Goal: Complete application form

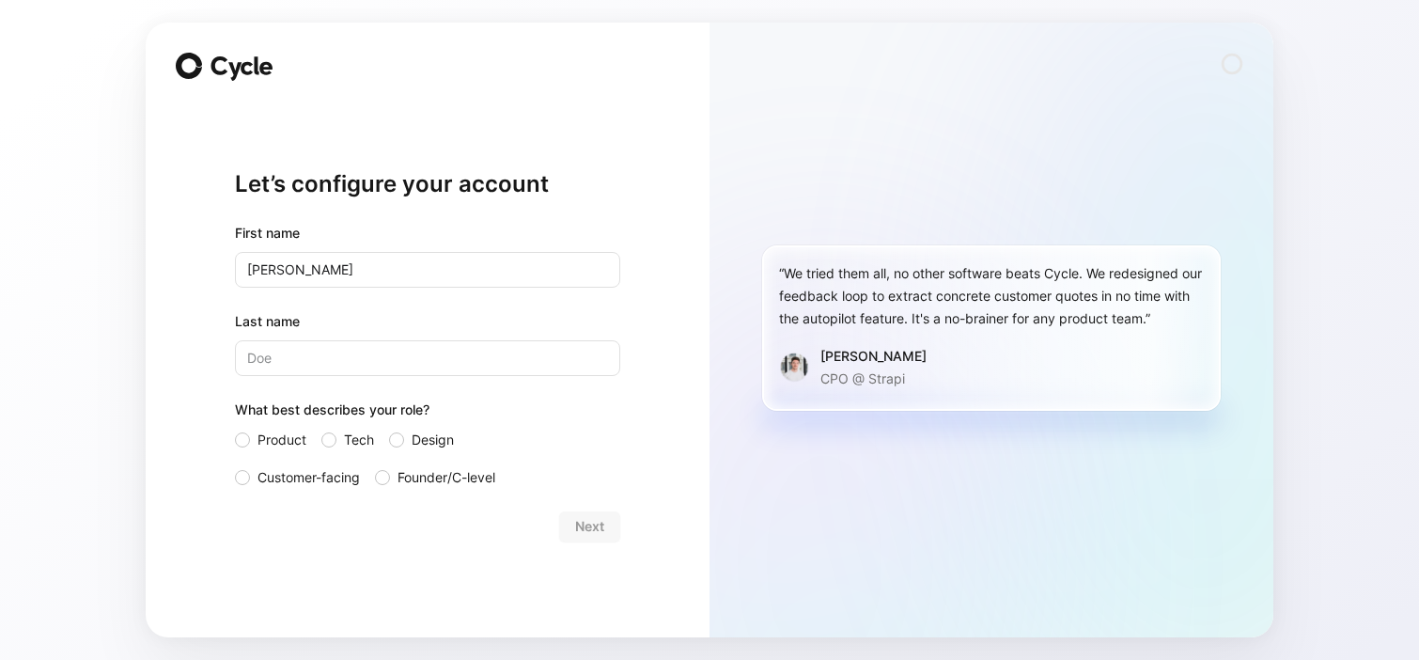
type input "[PERSON_NAME]"
click at [373, 364] on input "Last name" at bounding box center [427, 358] width 385 height 36
type input "[PERSON_NAME]"
click at [403, 443] on label "Design" at bounding box center [436, 439] width 94 height 23
click at [389, 428] on input "Design" at bounding box center [389, 428] width 0 height 0
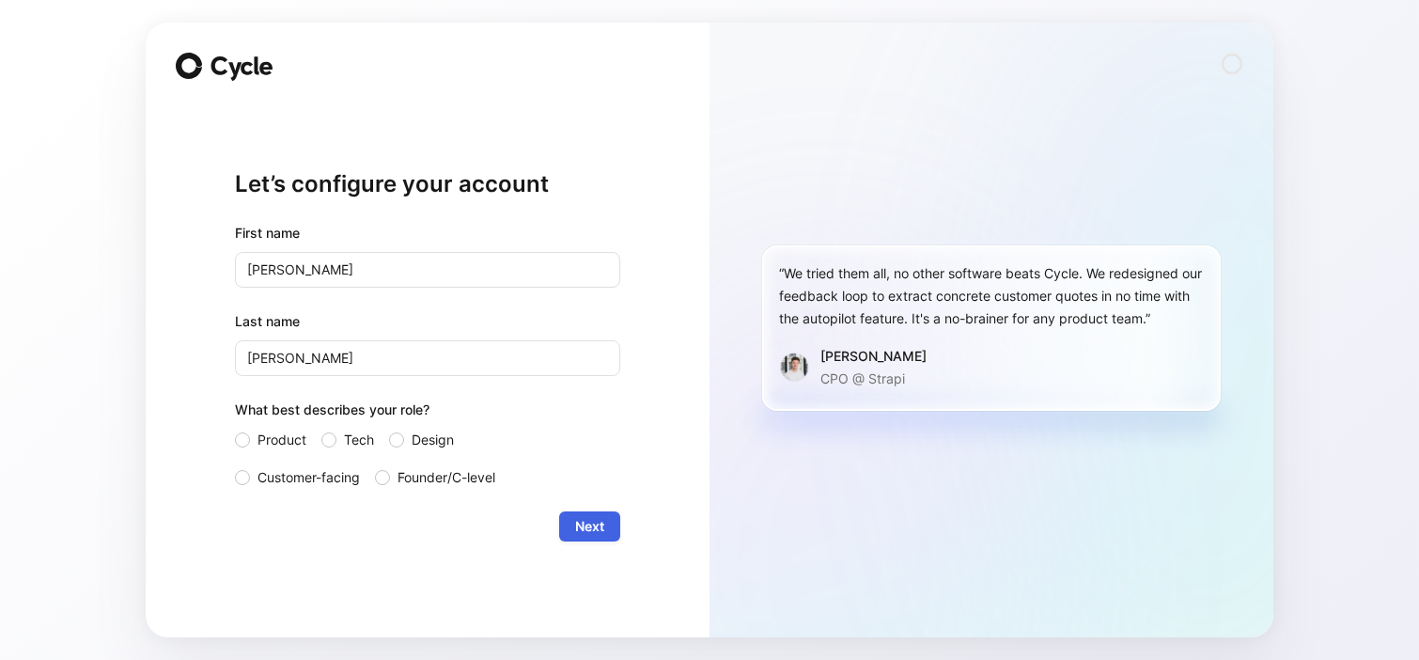
click at [600, 532] on span "Next" at bounding box center [589, 526] width 29 height 23
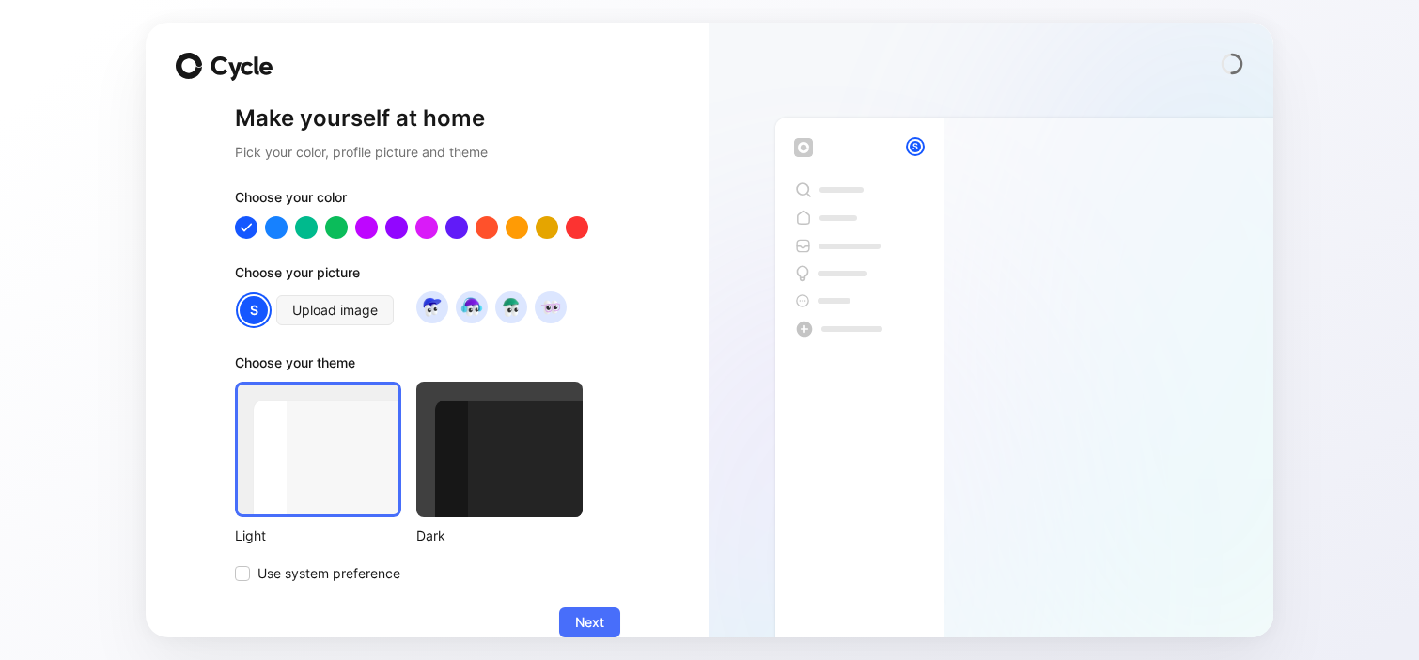
click at [508, 487] on div at bounding box center [499, 448] width 166 height 135
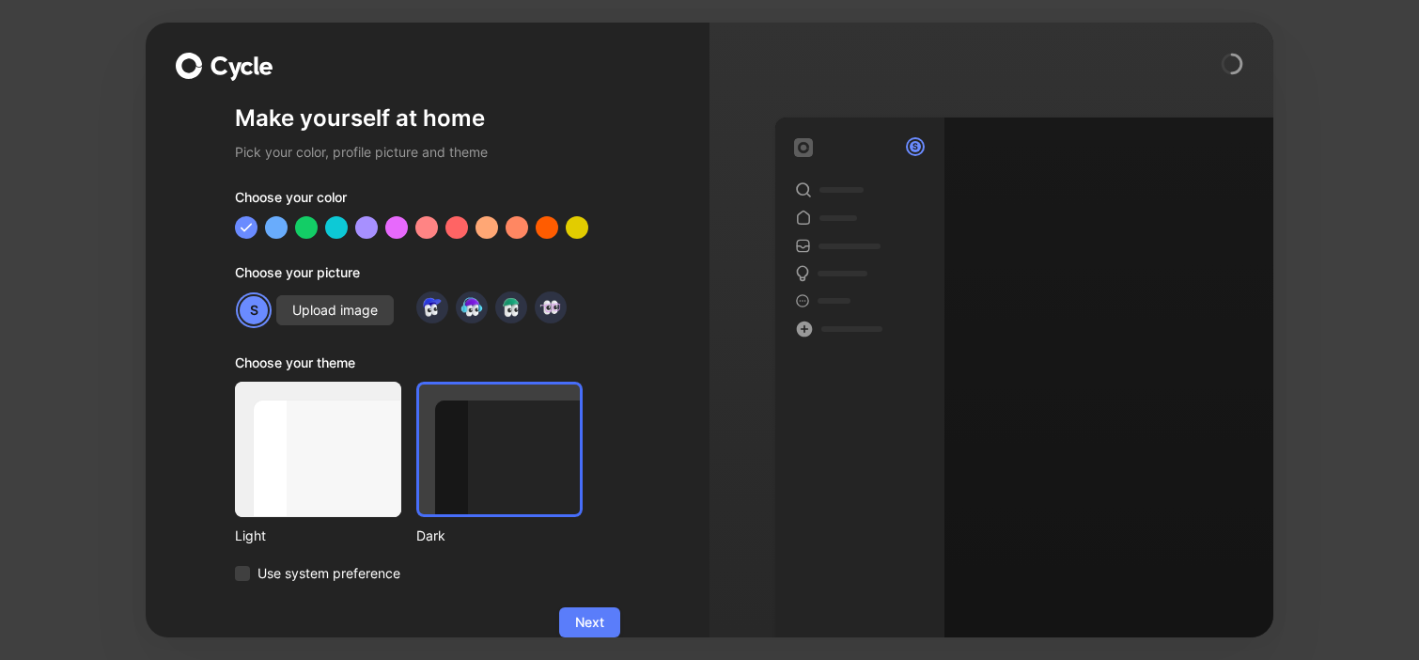
click at [604, 620] on button "Next" at bounding box center [589, 622] width 61 height 30
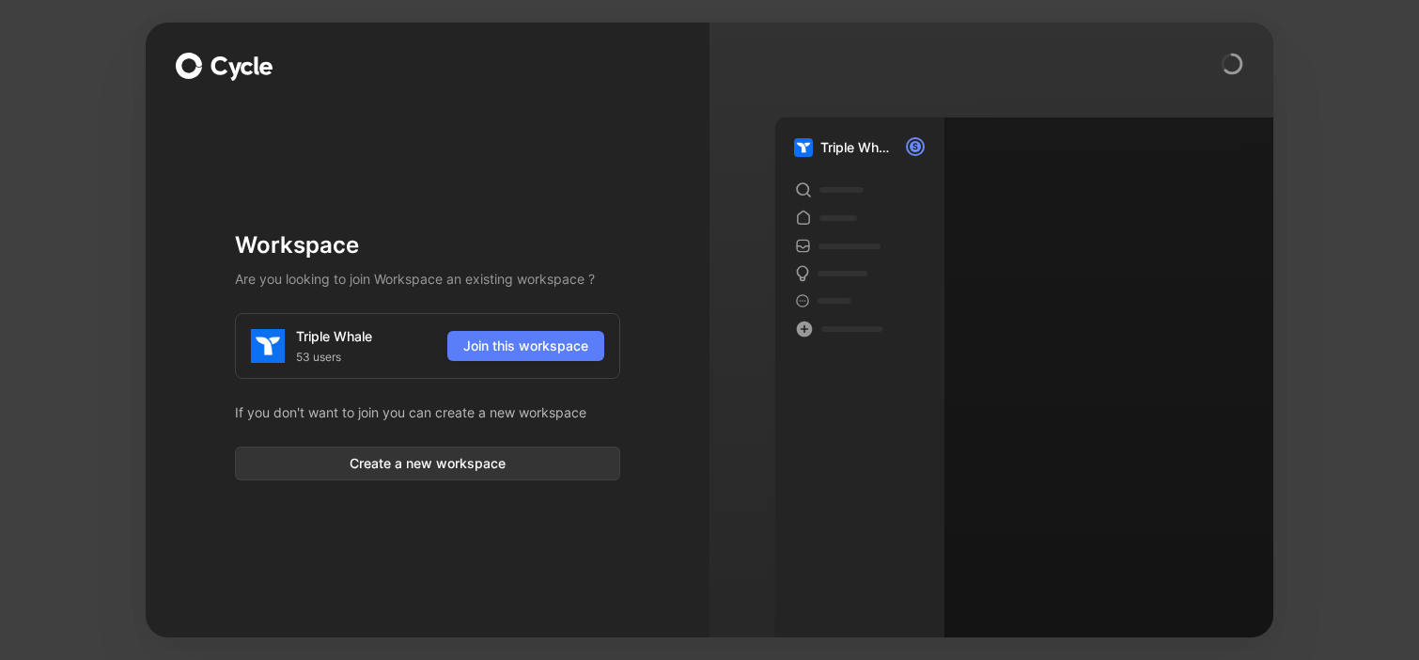
click at [499, 345] on span "Join this workspace" at bounding box center [525, 345] width 125 height 23
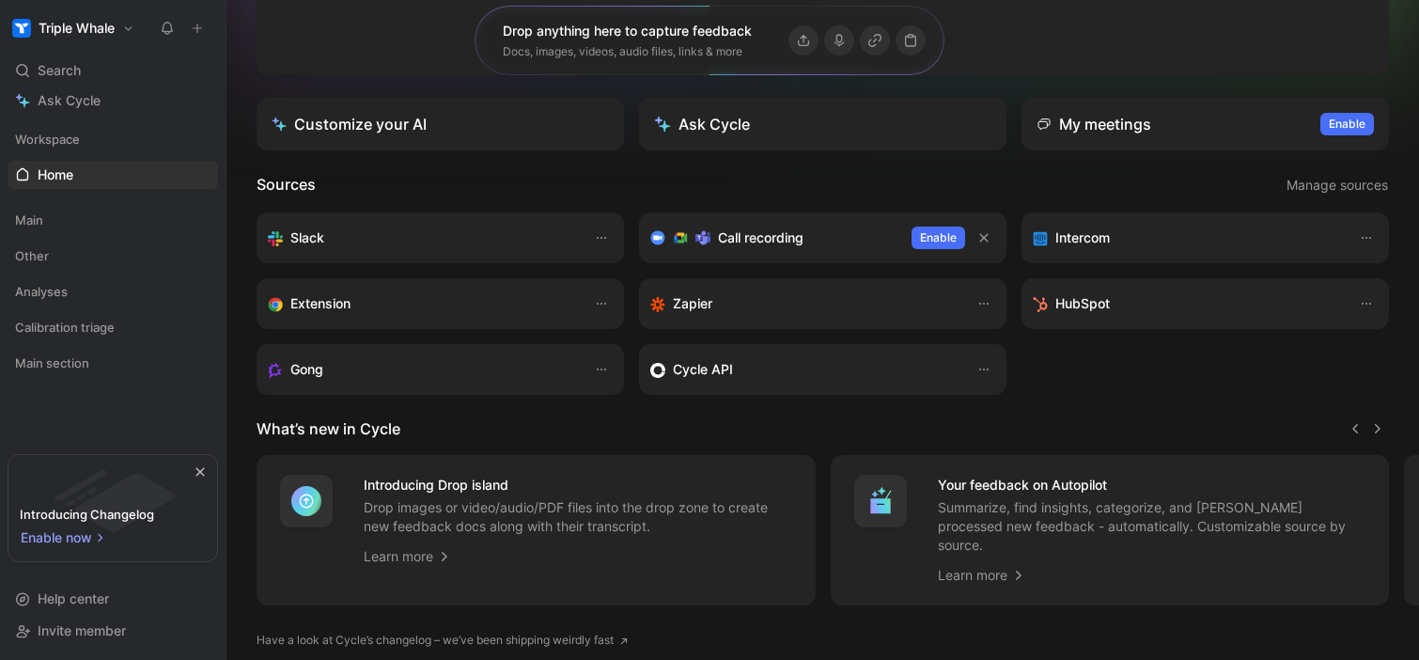
scroll to position [385, 0]
